Goal: Check status: Check status

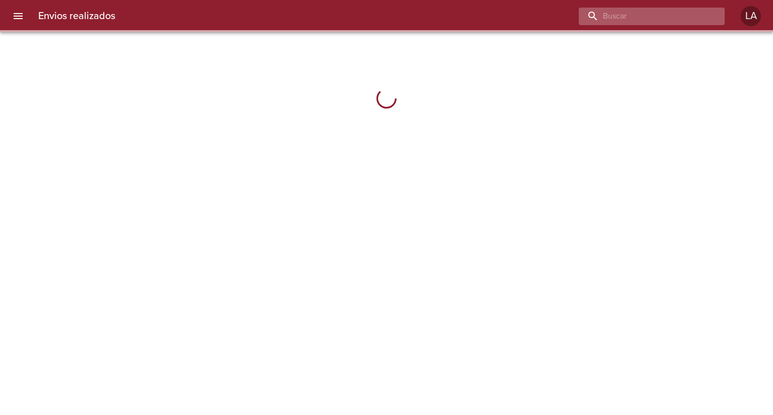
click at [689, 16] on input "buscar" at bounding box center [642, 17] width 129 height 18
paste input "-00087951"
drag, startPoint x: 609, startPoint y: 16, endPoint x: 600, endPoint y: 15, distance: 8.7
click at [600, 15] on input "-00087951" at bounding box center [642, 17] width 129 height 18
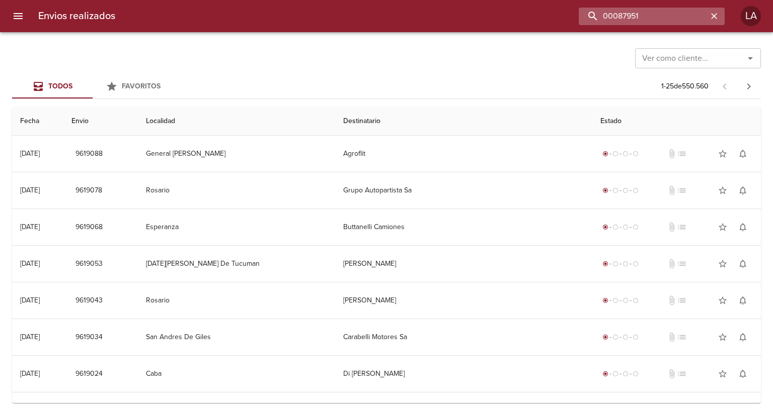
click at [604, 17] on input "00087951" at bounding box center [642, 17] width 129 height 18
type input "00087951"
click at [709, 23] on div "00087951" at bounding box center [672, 17] width 106 height 18
click at [711, 22] on div "00087951" at bounding box center [672, 17] width 106 height 18
click at [715, 18] on icon "button" at bounding box center [714, 16] width 10 height 10
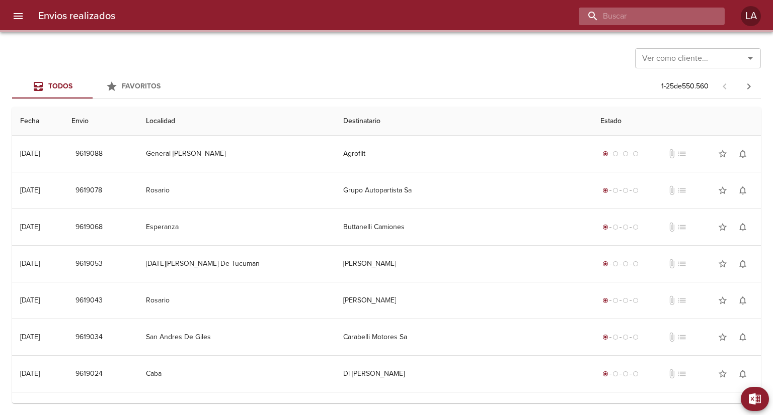
click at [668, 21] on input "buscar" at bounding box center [642, 17] width 129 height 18
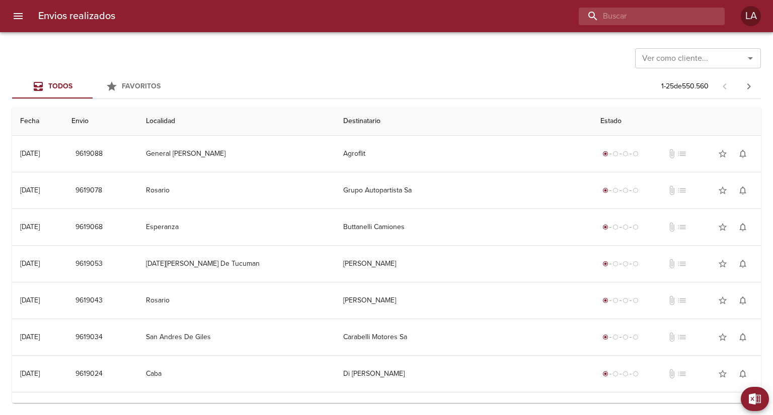
paste input "-00087951"
click at [610, 16] on input "-00087951" at bounding box center [642, 17] width 129 height 18
type input "00087951"
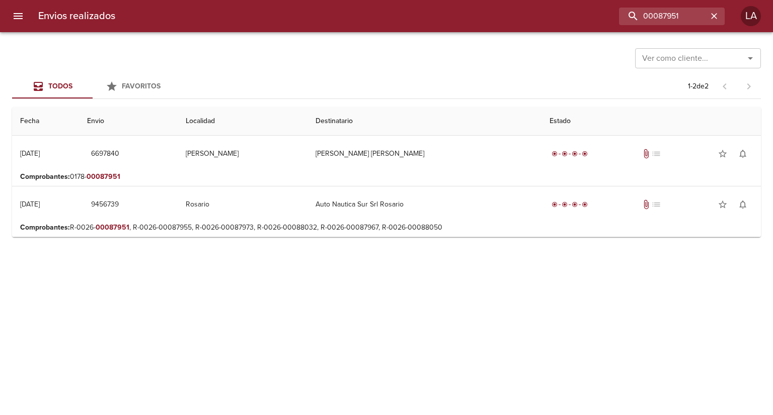
click at [664, 26] on div "Envios realizados 00087951 LA" at bounding box center [386, 16] width 773 height 32
click at [662, 20] on input "00087951" at bounding box center [642, 17] width 129 height 18
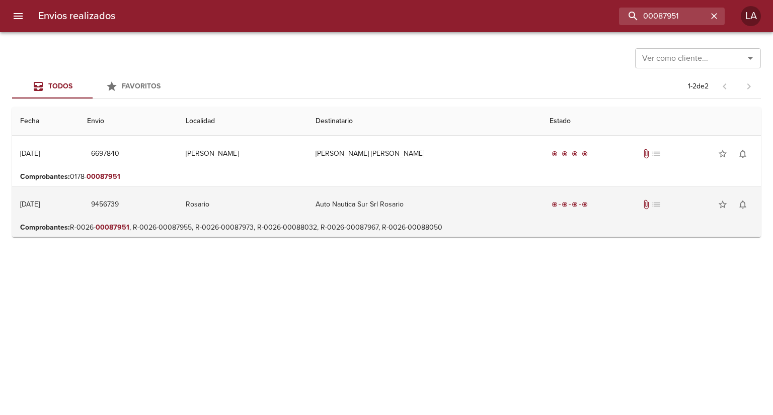
click at [445, 198] on td "Auto Nautica Sur Srl Rosario" at bounding box center [424, 205] width 234 height 36
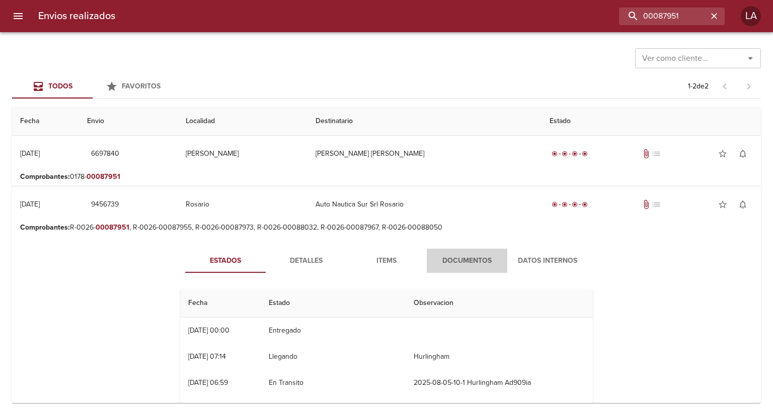
click at [462, 256] on span "Documentos" at bounding box center [467, 261] width 68 height 13
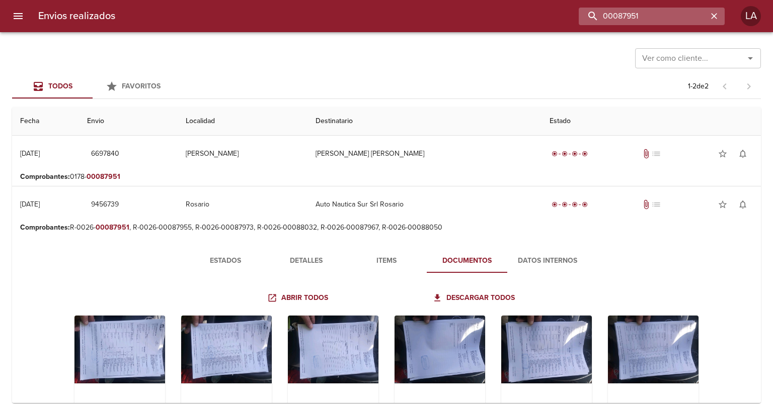
click at [670, 14] on input "00087951" at bounding box center [642, 17] width 129 height 18
paste input "88032"
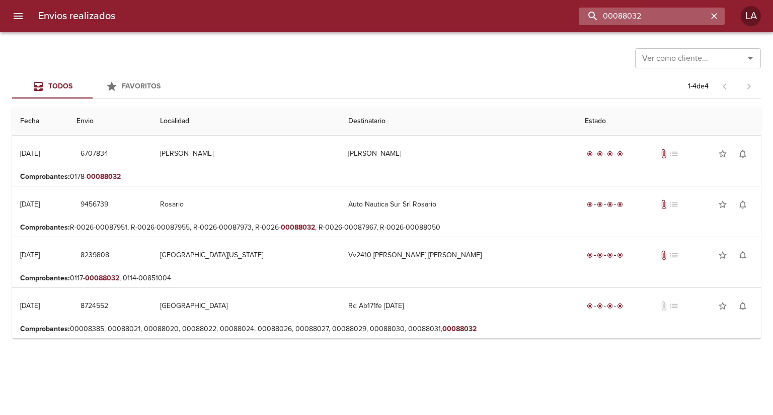
click at [638, 13] on input "00088032" at bounding box center [642, 17] width 129 height 18
paste input "R-0026-00087951"
drag, startPoint x: 634, startPoint y: 14, endPoint x: 577, endPoint y: 17, distance: 56.4
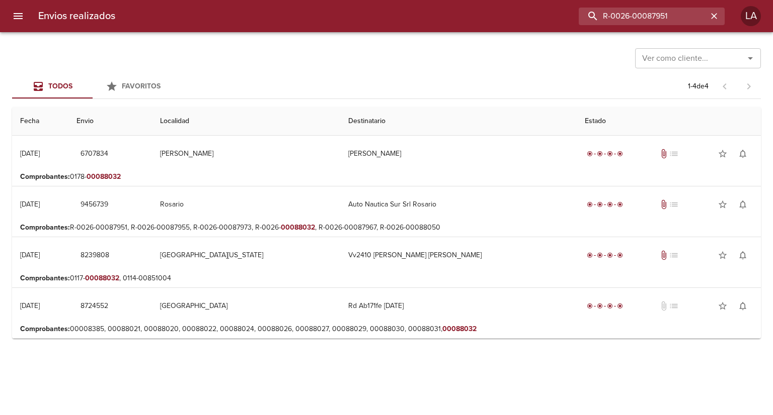
click at [577, 17] on div "R-0026-00087951" at bounding box center [423, 17] width 601 height 18
type input "00087951"
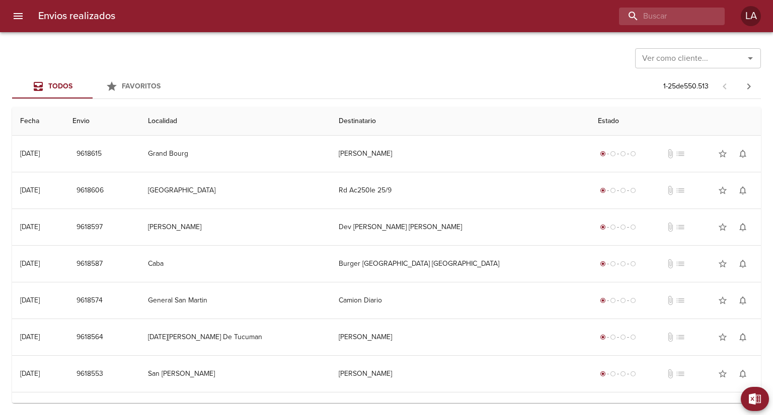
click at [651, 6] on div "Envios realizados LA" at bounding box center [386, 16] width 773 height 32
click at [656, 16] on input "buscar" at bounding box center [642, 17] width 129 height 18
paste input "00087951"
type input "00087951"
